Goal: Task Accomplishment & Management: Manage account settings

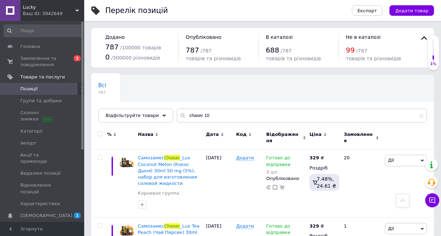
scroll to position [2245, 0]
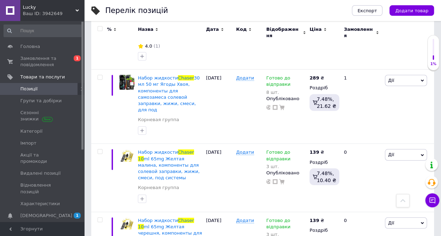
drag, startPoint x: 56, startPoint y: 199, endPoint x: 63, endPoint y: 196, distance: 8.0
click at [56, 213] on span "[DEMOGRAPHIC_DATA]" at bounding box center [42, 216] width 45 height 6
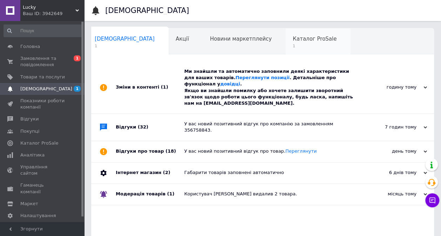
click at [292, 47] on span "1" at bounding box center [314, 45] width 44 height 5
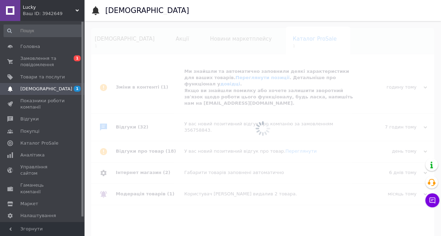
scroll to position [0, 5]
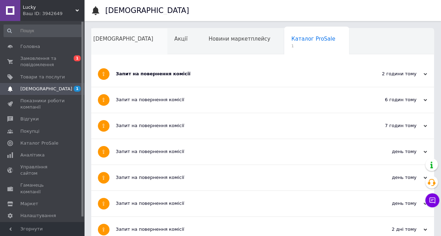
click at [103, 46] on div "[DEMOGRAPHIC_DATA]" at bounding box center [126, 41] width 81 height 27
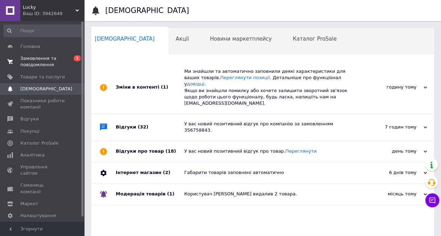
click at [48, 60] on span "Замовлення та повідомлення" at bounding box center [42, 61] width 45 height 13
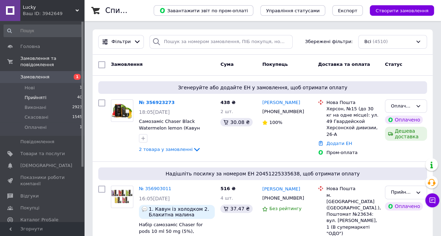
click at [52, 93] on li "Прийняті 40" at bounding box center [43, 98] width 86 height 10
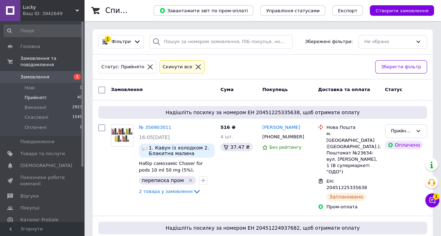
click at [52, 93] on li "Прийняті 40" at bounding box center [43, 98] width 86 height 10
click at [431, 201] on icon at bounding box center [432, 201] width 6 height 6
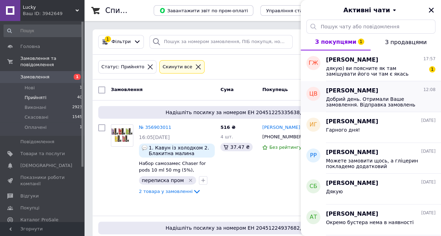
click at [383, 102] on span "Добрий день. Отримали Ваше замовлення. Відправка замовлень клієнтам, які досягл…" at bounding box center [376, 101] width 100 height 11
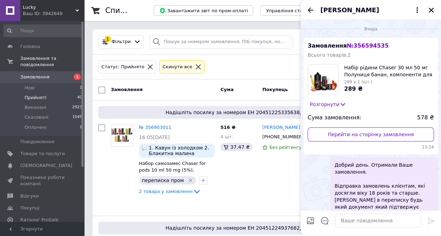
scroll to position [318, 0]
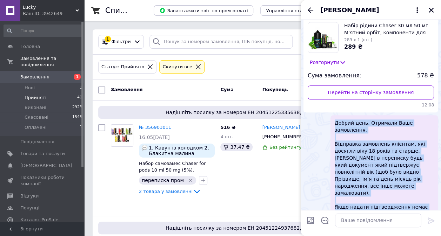
drag, startPoint x: 335, startPoint y: 101, endPoint x: 426, endPoint y: 193, distance: 129.7
click at [426, 193] on span "Добрий день. Отримали Ваше замовлення. Відправка замовлень клієнтам, які досягл…" at bounding box center [384, 179] width 99 height 119
copy span "Добрий день. Отримали Ваше замовлення. Відправка замовлень клієнтам, які досягл…"
click at [433, 12] on icon "Закрити" at bounding box center [431, 10] width 6 height 6
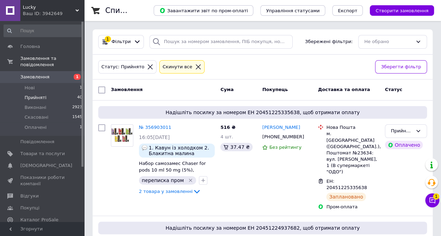
click at [39, 95] on span "Прийняті" at bounding box center [36, 98] width 22 height 6
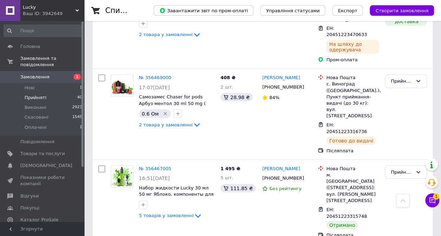
scroll to position [1908, 0]
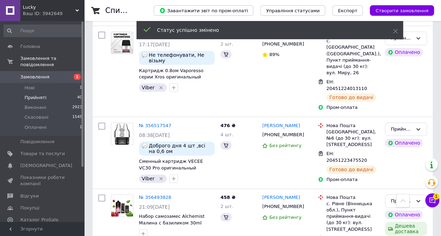
scroll to position [1732, 0]
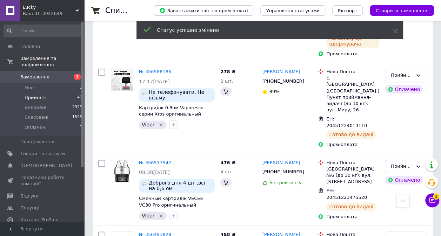
scroll to position [1627, 0]
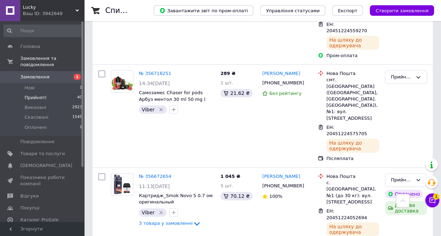
scroll to position [1206, 0]
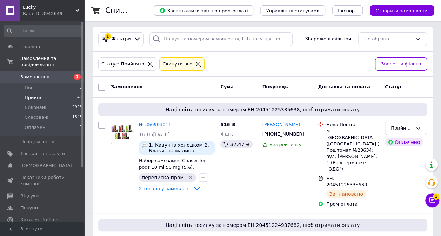
scroll to position [0, 0]
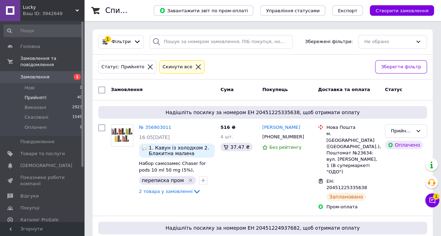
click at [53, 74] on link "Замовлення 1" at bounding box center [43, 77] width 86 height 12
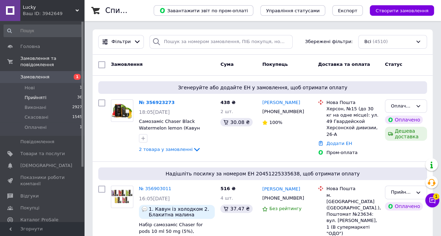
click at [60, 93] on li "Прийняті 36" at bounding box center [43, 98] width 86 height 10
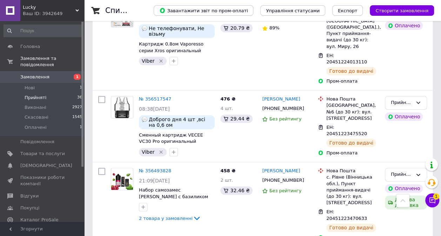
scroll to position [1613, 0]
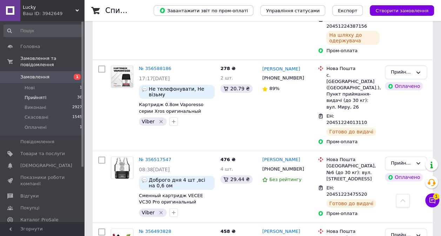
click at [52, 93] on li "Прийняті 36" at bounding box center [43, 98] width 86 height 10
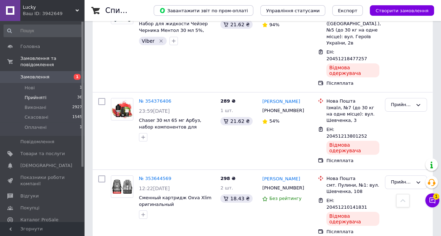
scroll to position [2583, 0]
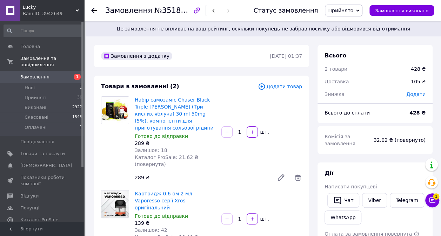
scroll to position [37, 0]
